Goal: Task Accomplishment & Management: Use online tool/utility

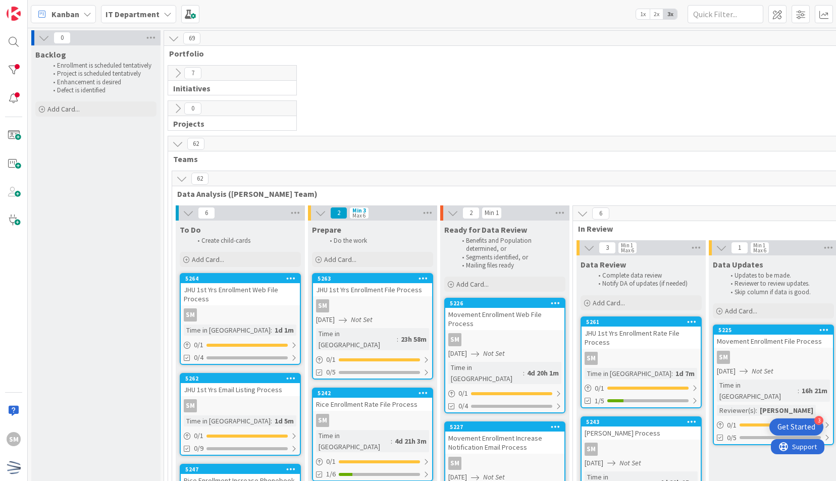
click at [184, 71] on button at bounding box center [177, 73] width 13 height 13
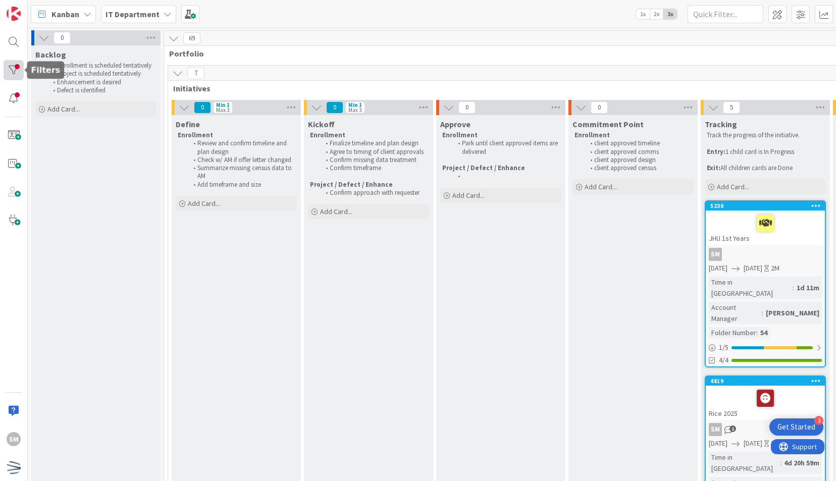
click at [15, 76] on div at bounding box center [14, 70] width 20 height 20
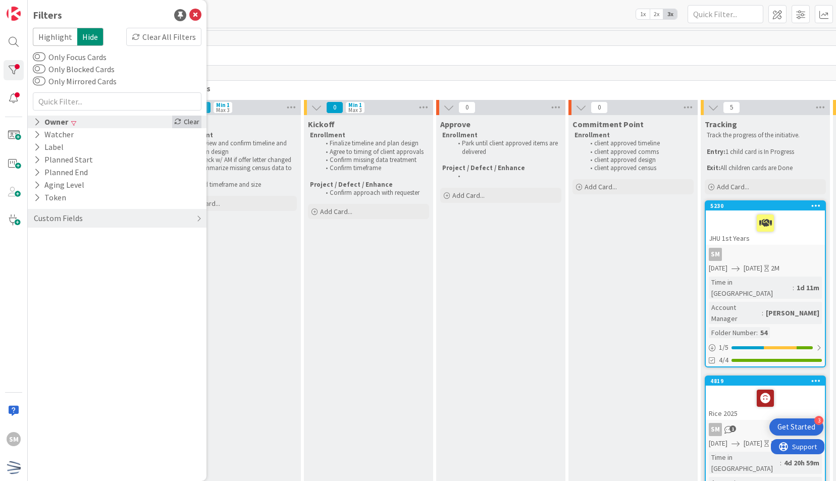
click at [185, 123] on div "Clear" at bounding box center [186, 122] width 29 height 13
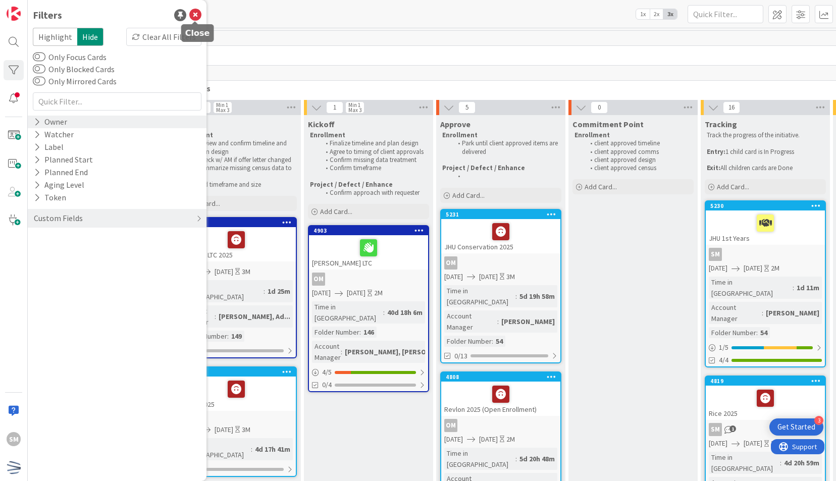
click at [191, 9] on icon at bounding box center [195, 15] width 12 height 12
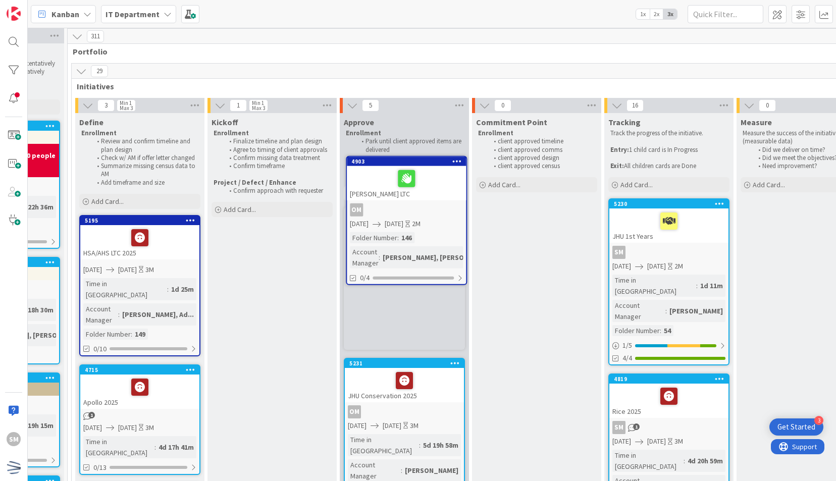
scroll to position [0, 96]
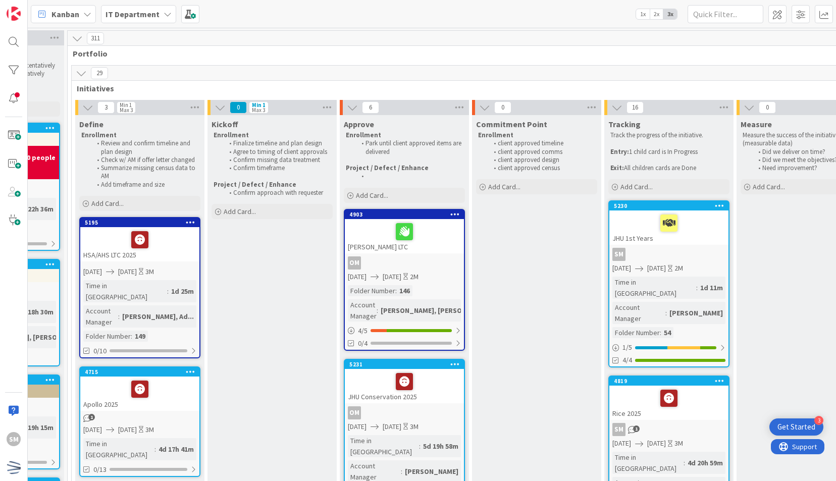
click at [453, 245] on div "[PERSON_NAME] LTC" at bounding box center [404, 236] width 119 height 34
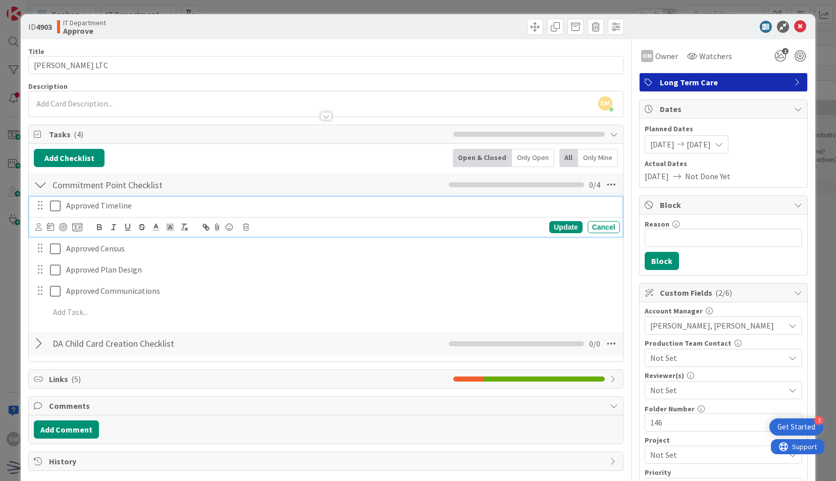
click at [55, 205] on icon at bounding box center [55, 206] width 11 height 12
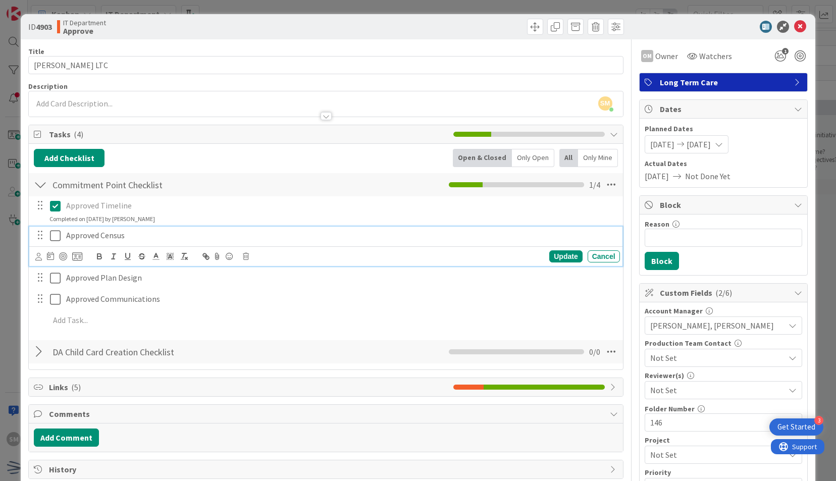
click at [55, 239] on icon at bounding box center [55, 236] width 11 height 12
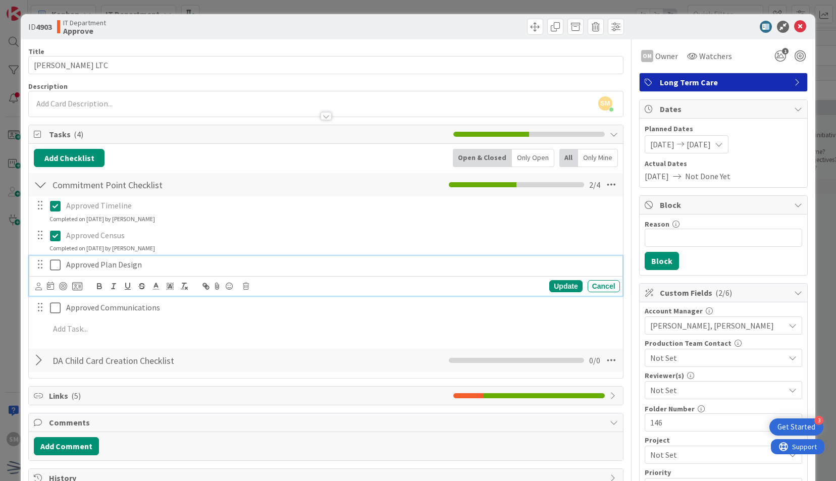
click at [57, 266] on icon at bounding box center [55, 265] width 11 height 12
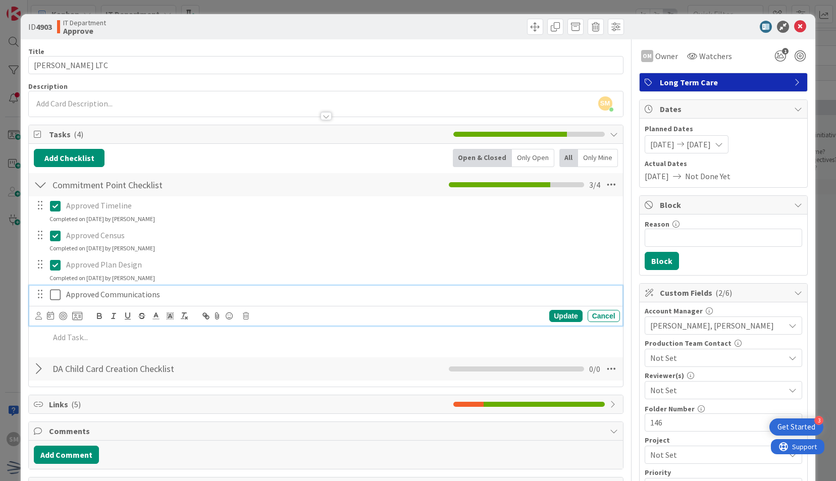
click at [58, 289] on icon at bounding box center [55, 295] width 11 height 12
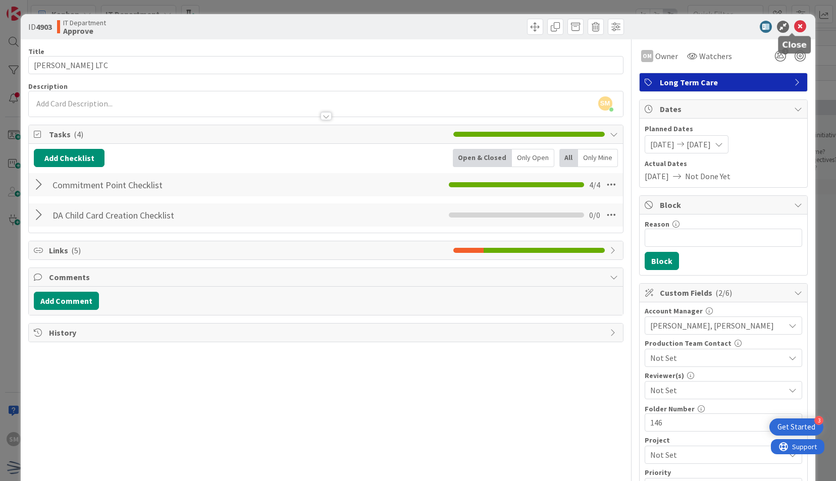
click at [794, 28] on icon at bounding box center [800, 27] width 12 height 12
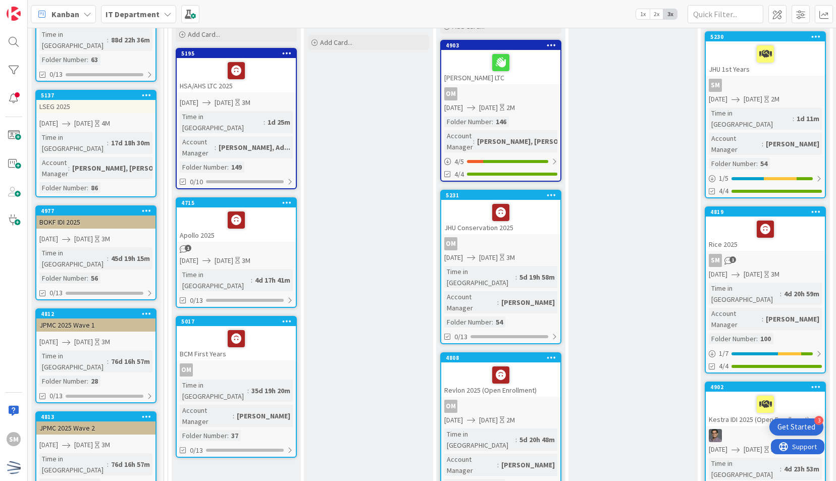
scroll to position [172, 0]
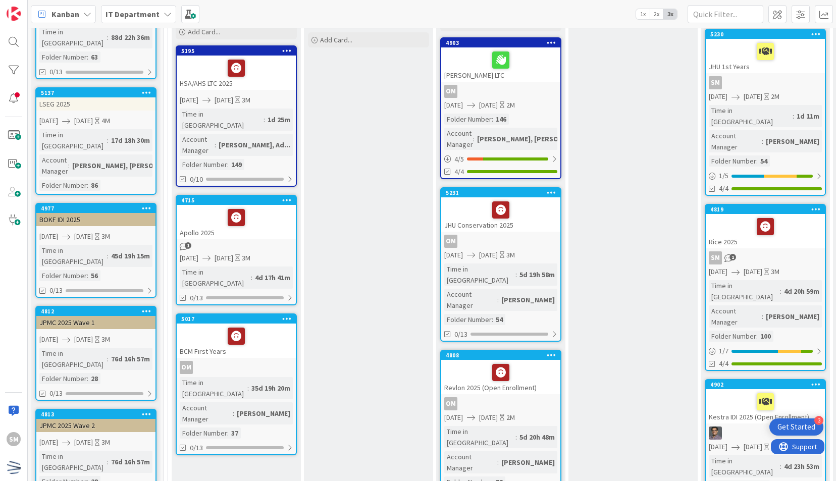
click at [529, 206] on div at bounding box center [500, 209] width 113 height 21
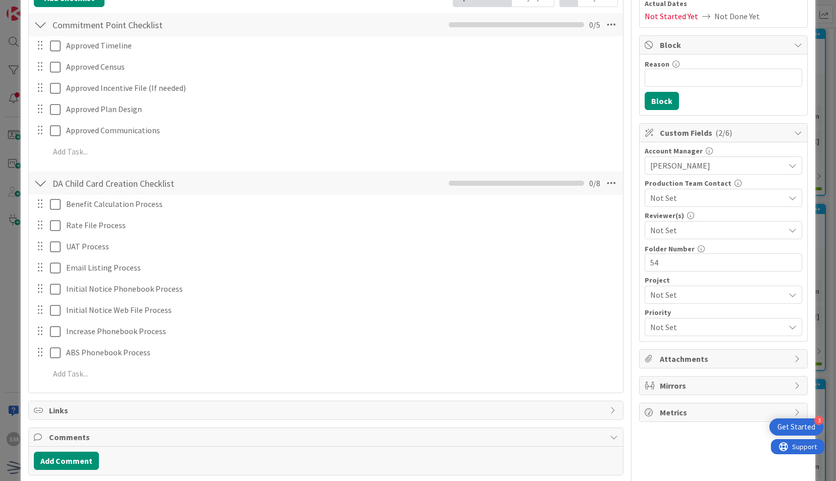
scroll to position [161, 0]
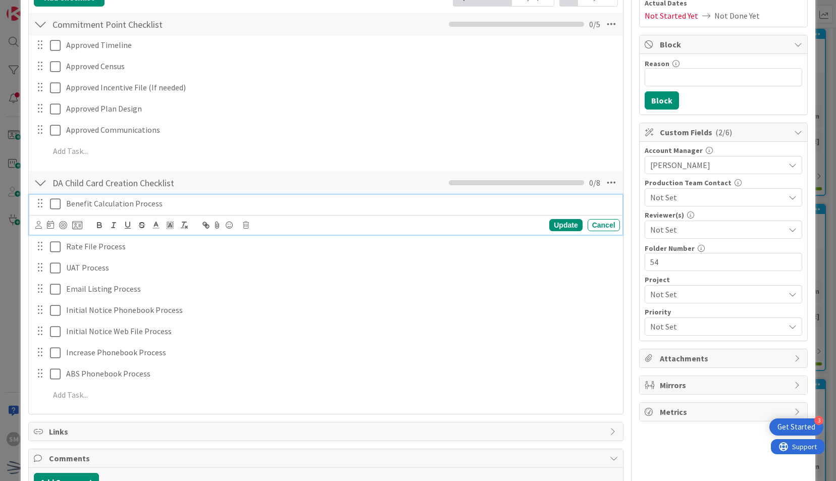
click at [187, 199] on p "Benefit Calculation Process" at bounding box center [341, 204] width 550 height 12
click at [76, 224] on icon at bounding box center [77, 225] width 10 height 9
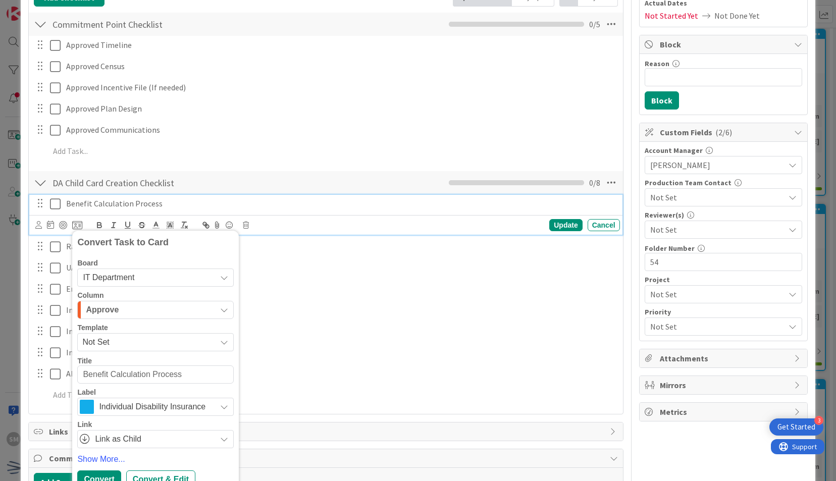
click at [132, 341] on span "Not Set" at bounding box center [145, 342] width 126 height 13
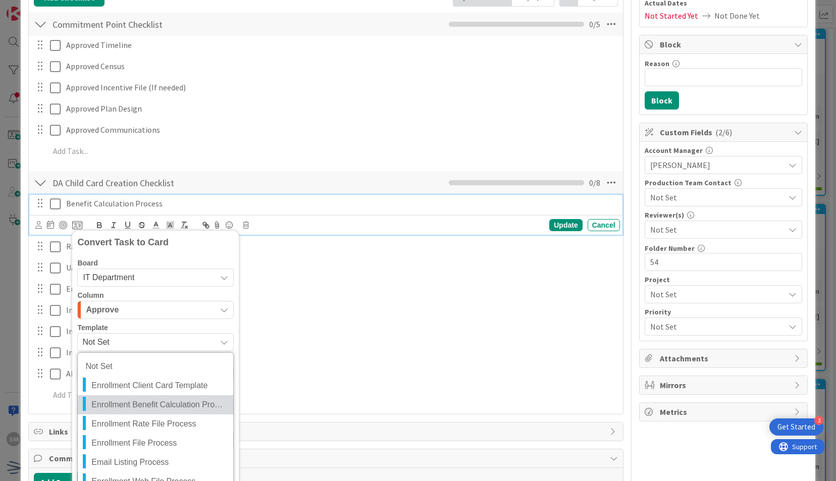
click at [155, 399] on span "Enrollment Benefit Calculation Process" at bounding box center [158, 404] width 134 height 13
type textarea "x"
type textarea "Enrollment Benefit Calculation Process"
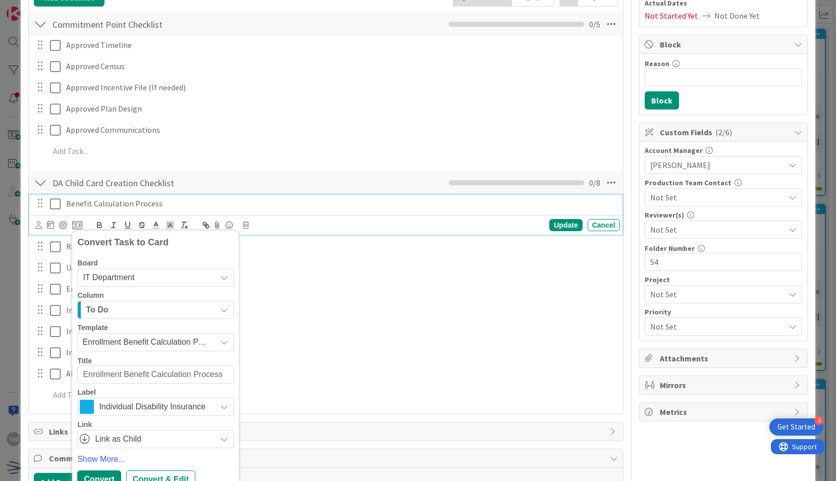
click at [82, 372] on textarea "Enrollment Benefit Calculation Process" at bounding box center [155, 375] width 157 height 18
type textarea "x"
type textarea "JEnrollment Benefit Calculation Process"
type textarea "x"
type textarea "JHEnrollment Benefit Calculation Process"
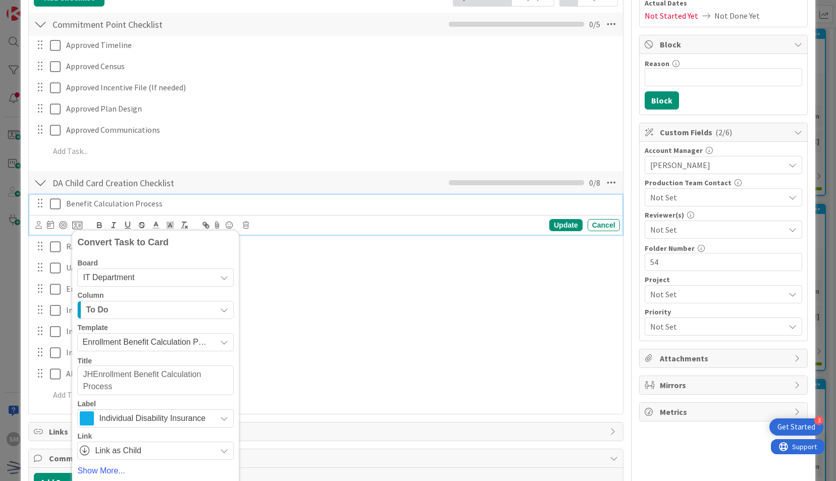
type textarea "x"
type textarea "JHUEnrollment Benefit Calculation Process"
type textarea "x"
type textarea "JHU Enrollment Benefit Calculation Process"
type textarea "x"
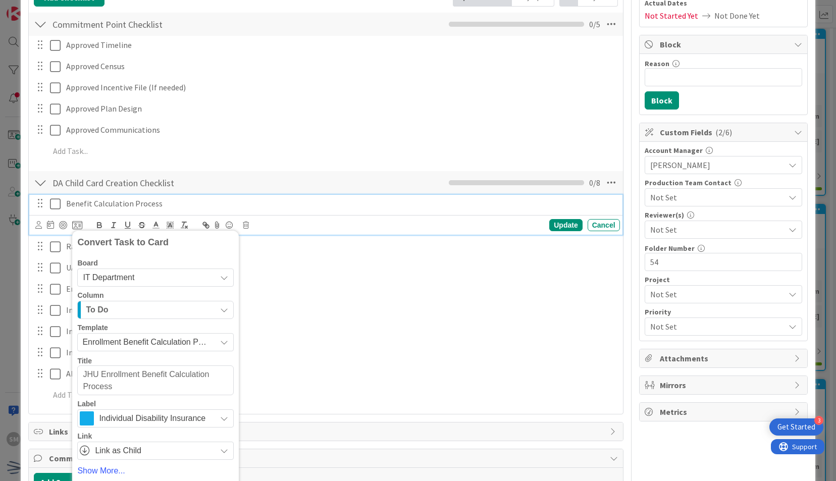
type textarea "JHU CEnrollment Benefit Calculation Process"
type textarea "x"
type textarea "JHU CoEnrollment Benefit Calculation Process"
type textarea "x"
type textarea "JHU ConsEnrollment Benefit Calculation Process"
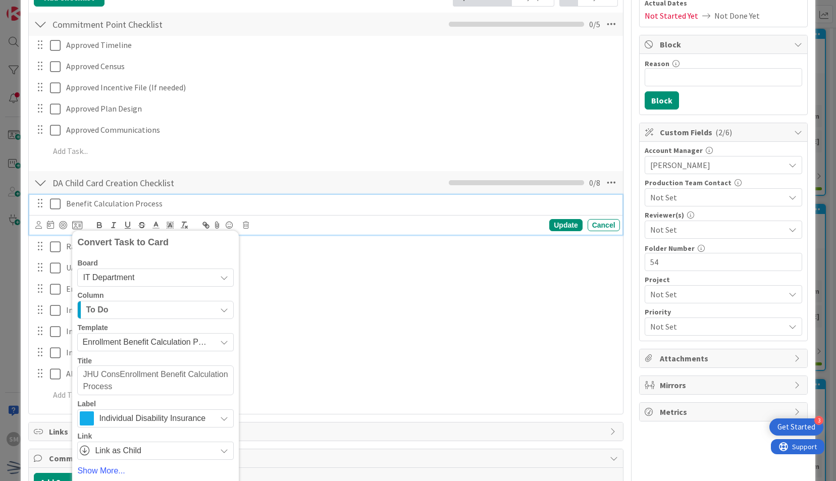
type textarea "x"
type textarea "JHU Cons Enrollment Benefit Calculation Process"
type textarea "x"
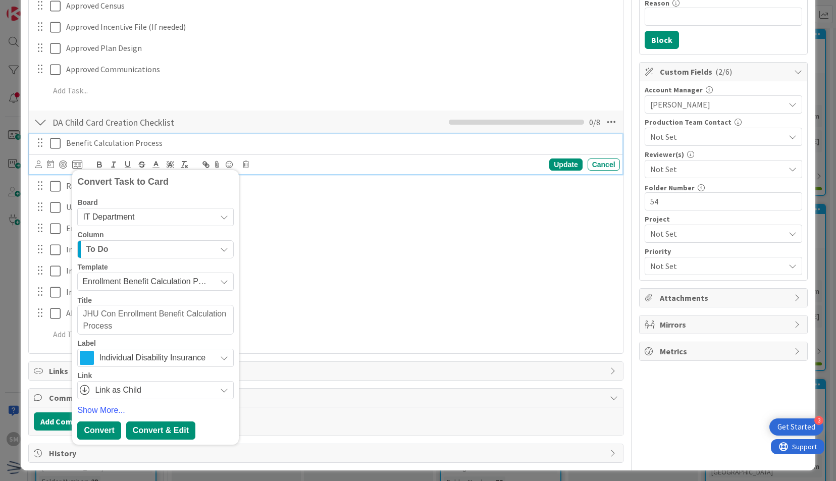
type textarea "JHU Con Enrollment Benefit Calculation Process"
click at [159, 428] on div "Convert & Edit" at bounding box center [160, 431] width 69 height 18
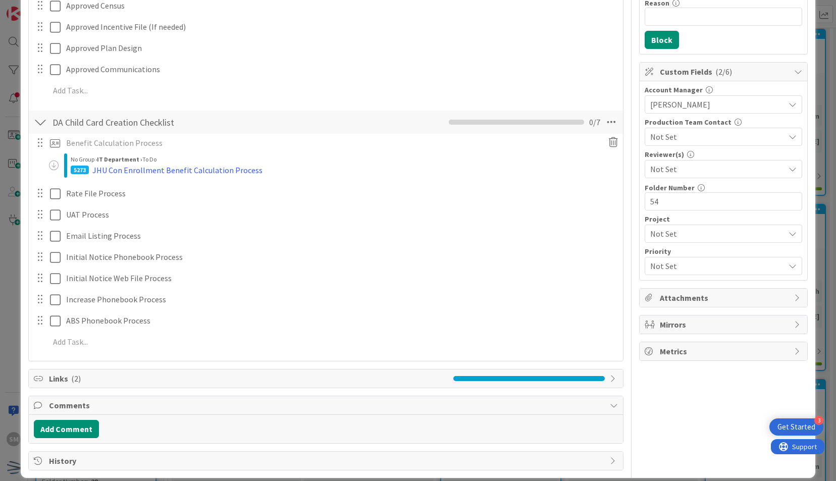
type textarea "x"
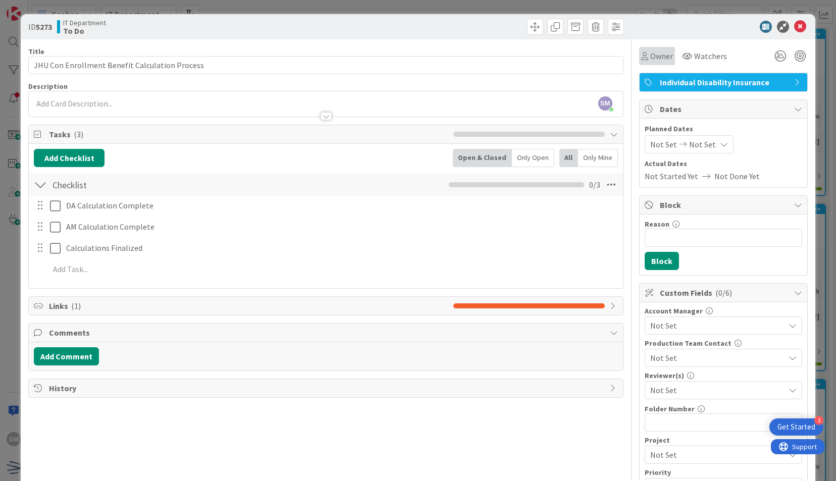
click at [649, 63] on div "Owner" at bounding box center [657, 56] width 36 height 18
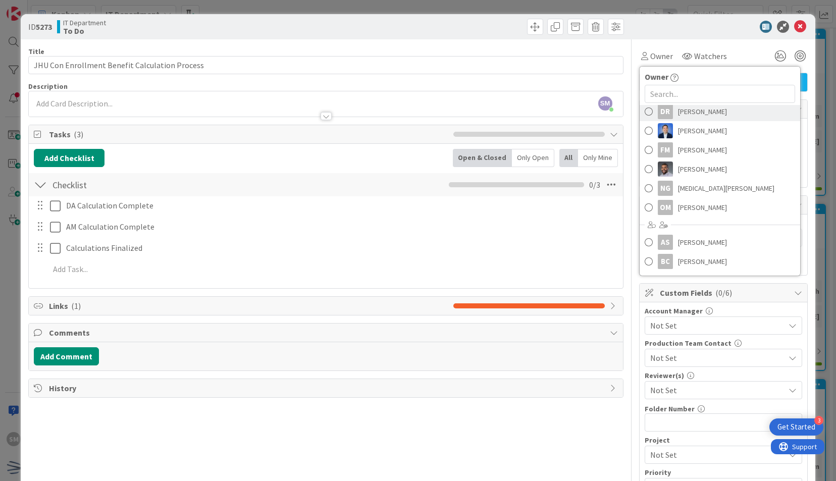
scroll to position [112, 0]
click at [708, 205] on span "[PERSON_NAME]" at bounding box center [702, 206] width 49 height 15
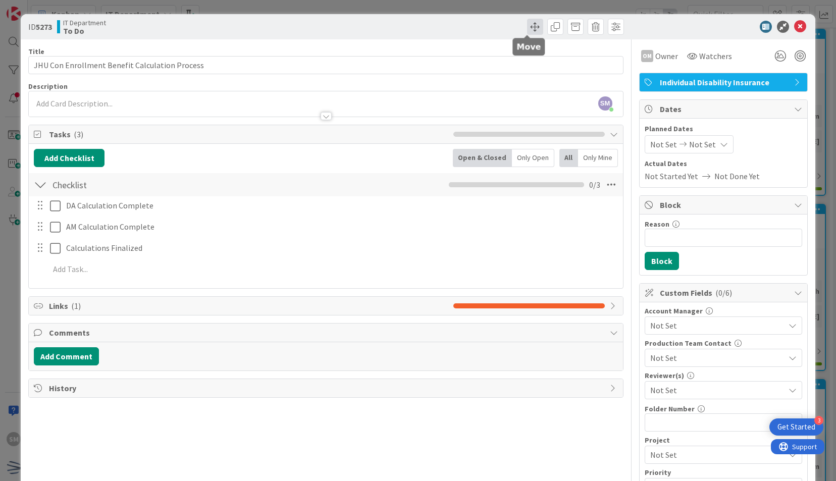
click at [528, 29] on span at bounding box center [535, 27] width 16 height 16
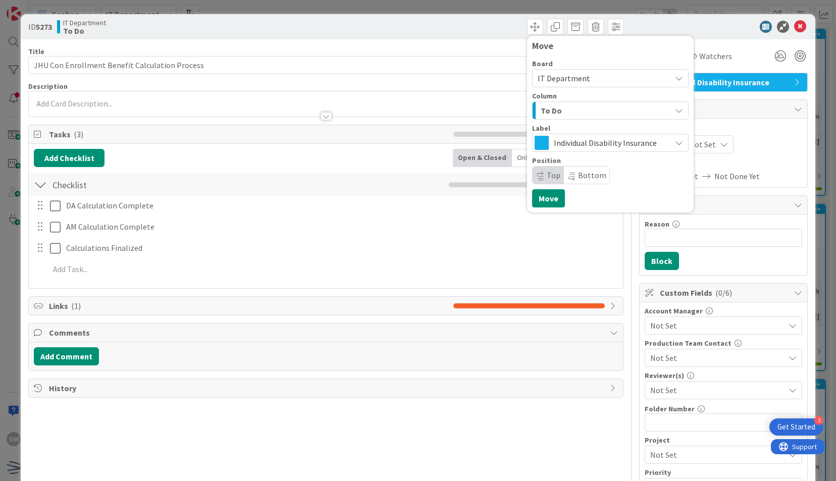
click at [593, 119] on button "To Do" at bounding box center [610, 111] width 157 height 18
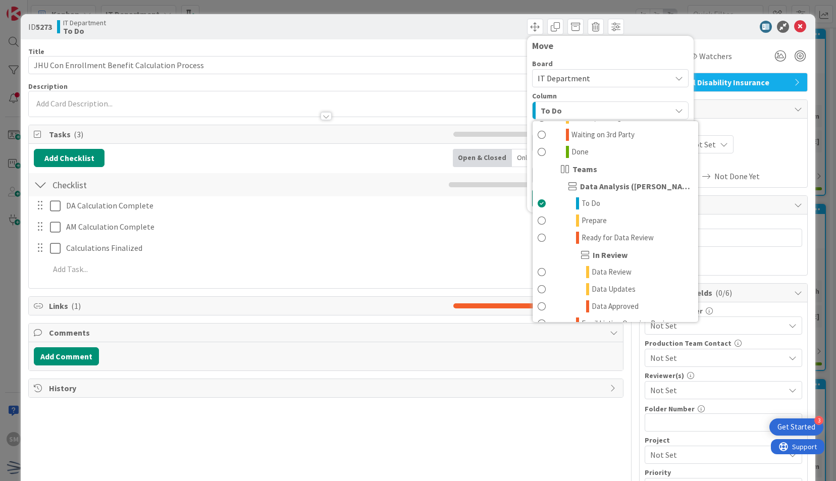
scroll to position [242, 0]
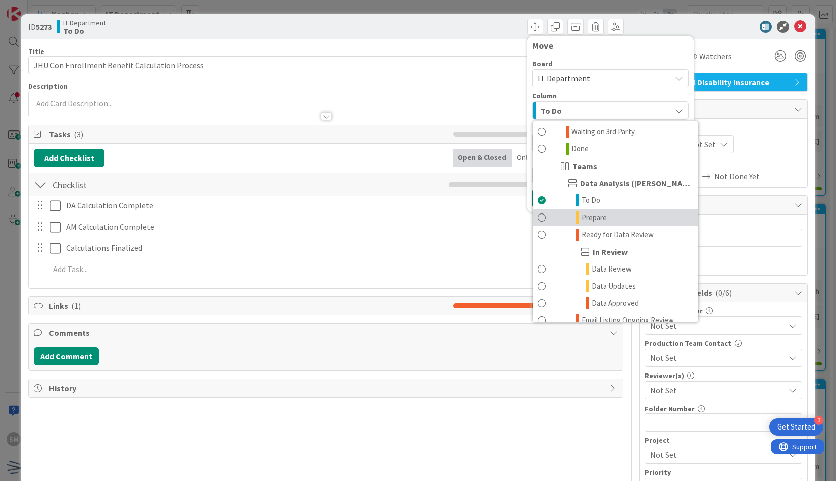
click at [596, 210] on link "Prepare" at bounding box center [616, 217] width 166 height 17
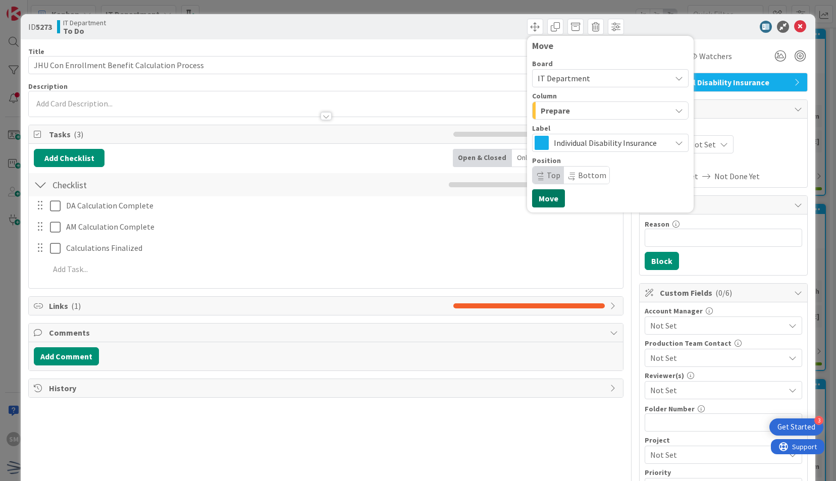
click at [542, 196] on button "Move" at bounding box center [548, 198] width 33 height 18
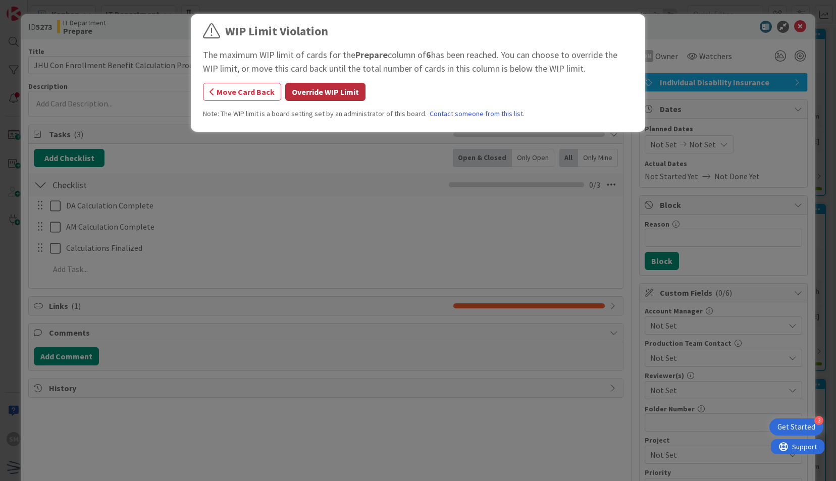
click at [319, 94] on button "Override WIP Limit" at bounding box center [325, 92] width 80 height 18
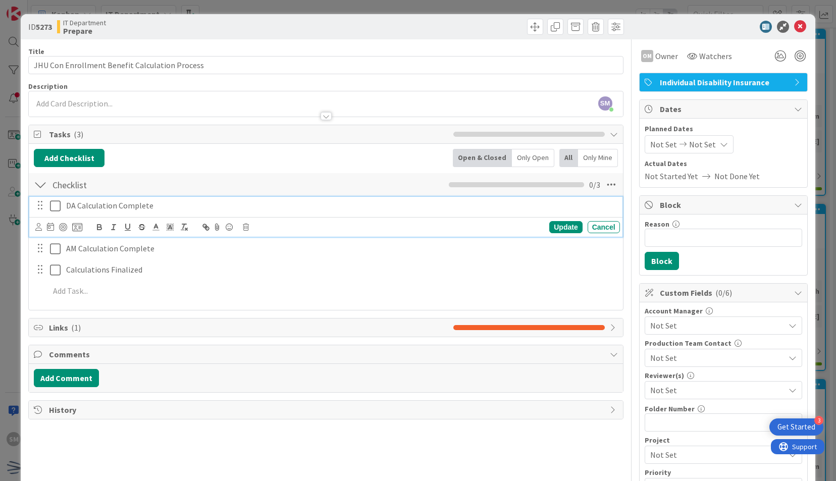
click at [59, 201] on icon at bounding box center [55, 206] width 11 height 12
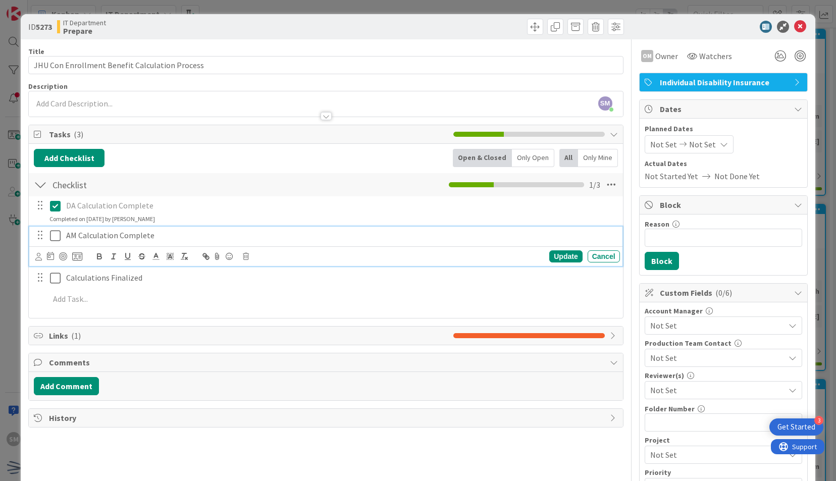
click at [58, 238] on icon at bounding box center [55, 236] width 11 height 12
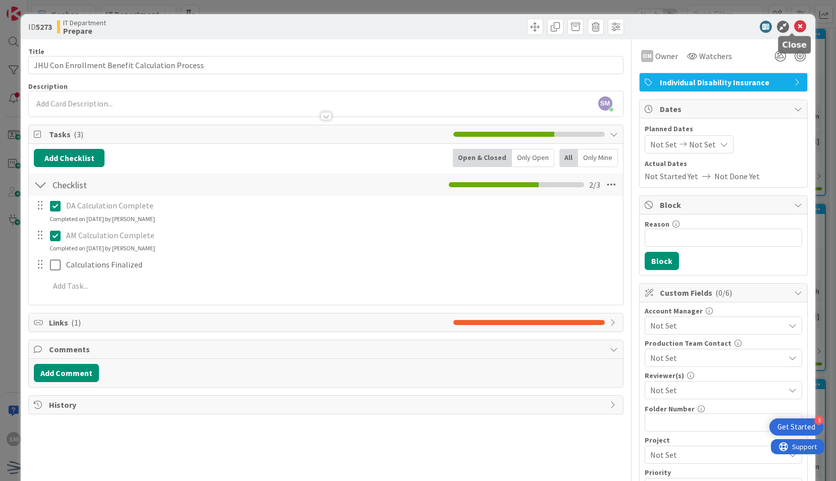
click at [794, 31] on icon at bounding box center [800, 27] width 12 height 12
